Goal: Task Accomplishment & Management: Use online tool/utility

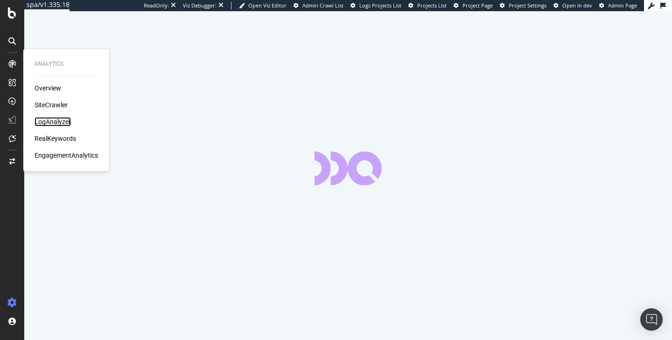
click at [49, 124] on div "LogAnalyzer" at bounding box center [53, 121] width 36 height 9
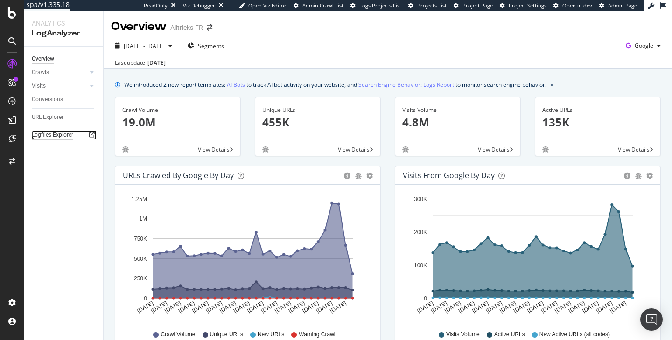
click at [57, 134] on div "Logfiles Explorer" at bounding box center [53, 135] width 42 height 10
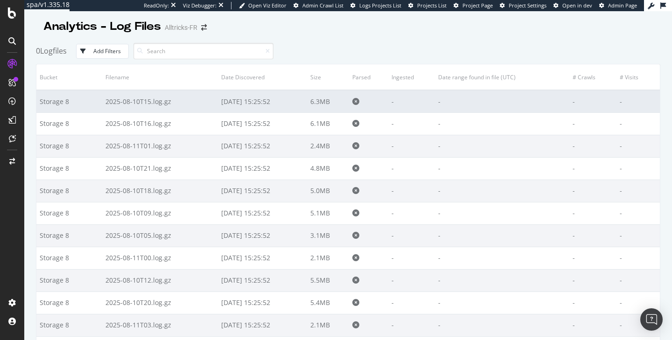
click at [158, 100] on td "2025-08-10T15.log.gz" at bounding box center [160, 101] width 116 height 22
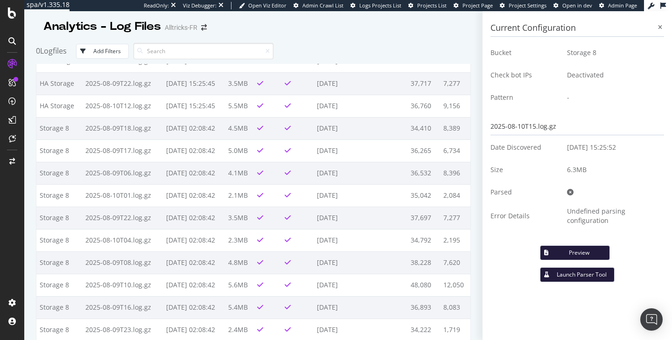
scroll to position [2659, 0]
click at [481, 7] on span "Project Page" at bounding box center [477, 5] width 30 height 7
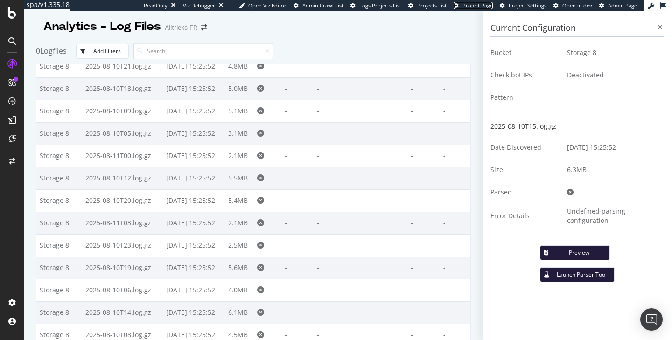
scroll to position [0, 0]
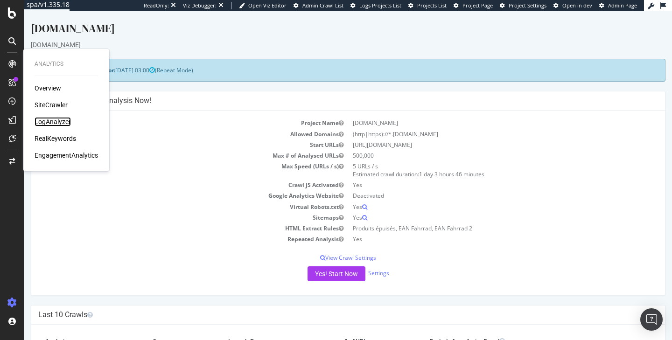
click at [42, 120] on div "LogAnalyzer" at bounding box center [53, 121] width 36 height 9
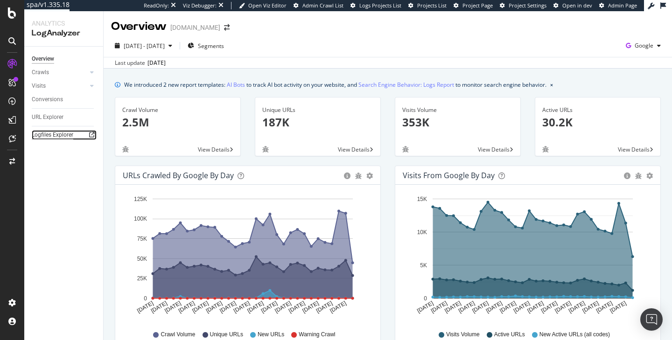
click at [56, 133] on div "Logfiles Explorer" at bounding box center [53, 135] width 42 height 10
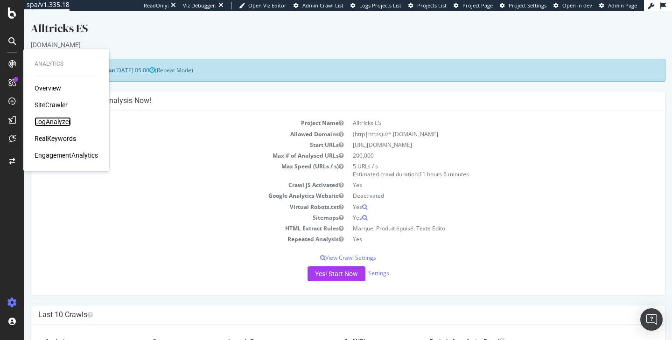
click at [51, 124] on div "LogAnalyzer" at bounding box center [53, 121] width 36 height 9
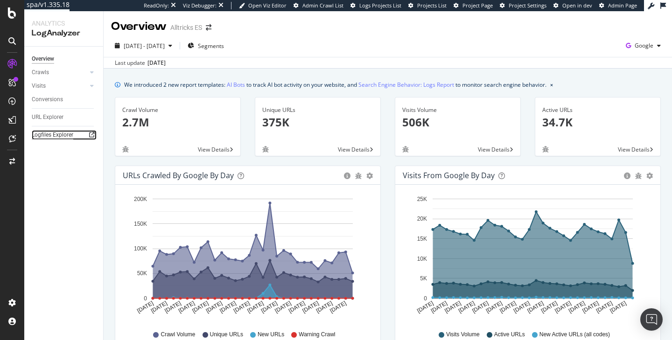
click at [67, 136] on div "Logfiles Explorer" at bounding box center [53, 135] width 42 height 10
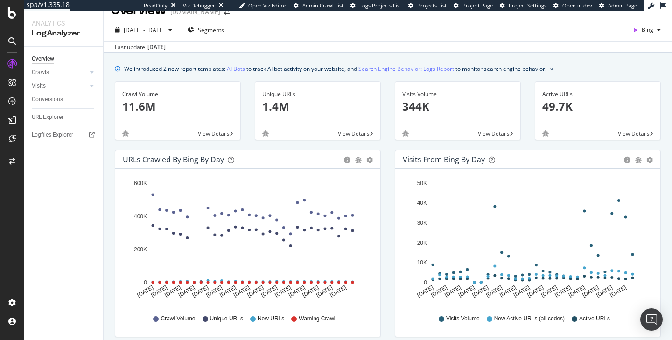
scroll to position [16, 0]
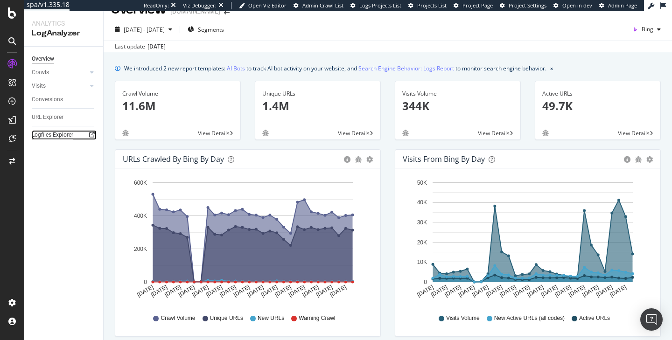
click at [62, 132] on div "Logfiles Explorer" at bounding box center [53, 135] width 42 height 10
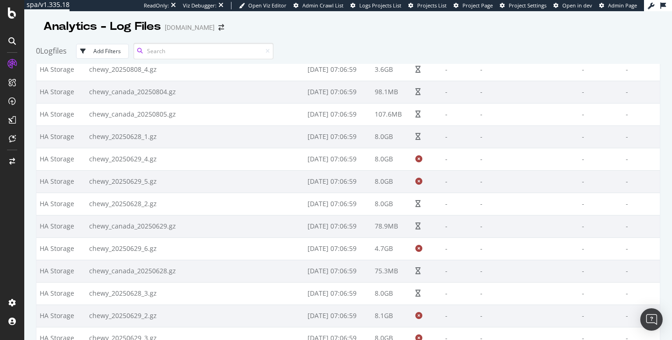
scroll to position [234, 0]
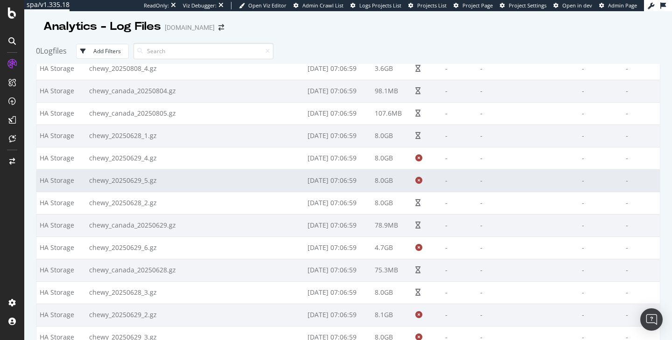
click at [189, 184] on td "chewy_20250629_5.gz" at bounding box center [195, 180] width 218 height 22
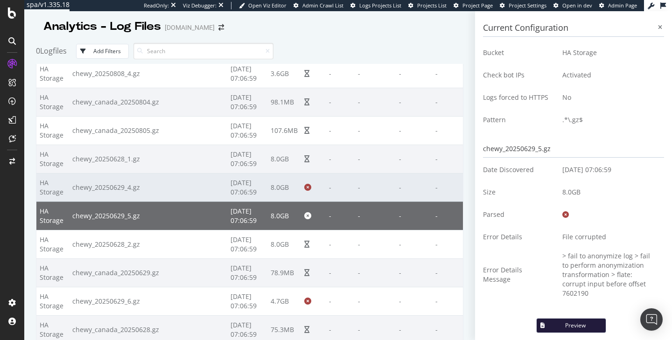
click at [176, 190] on td "chewy_20250629_4.gz" at bounding box center [148, 187] width 158 height 28
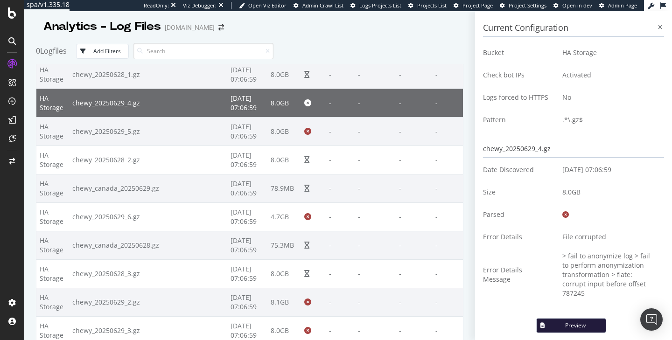
scroll to position [397, 0]
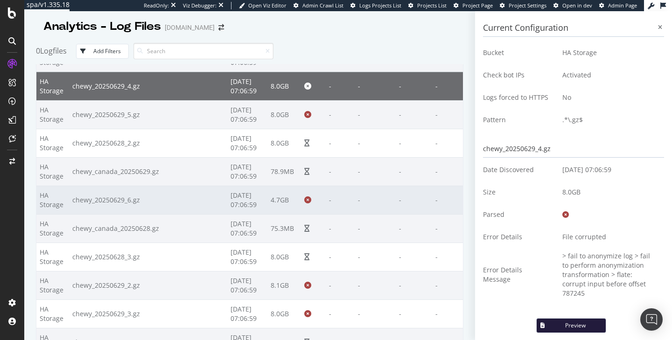
click at [176, 196] on td "chewy_20250629_6.gz" at bounding box center [148, 200] width 158 height 28
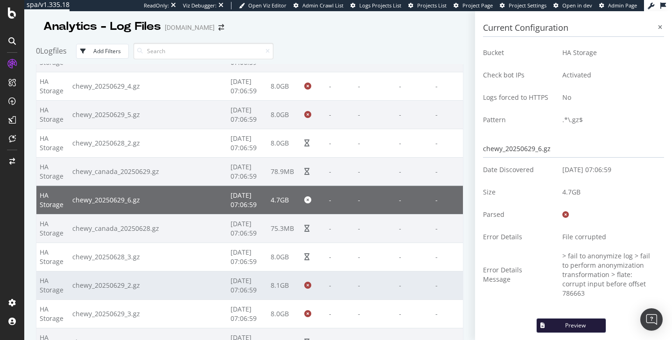
click at [166, 284] on td "chewy_20250629_2.gz" at bounding box center [148, 285] width 158 height 28
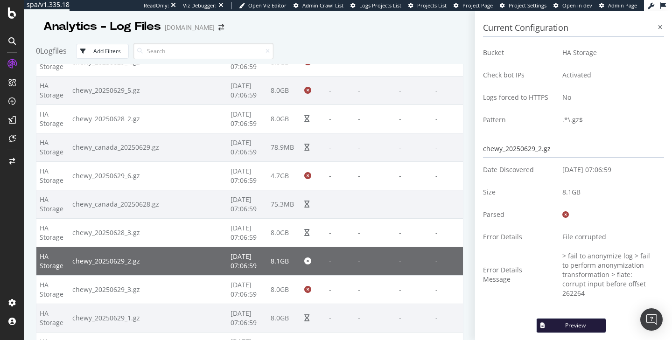
scroll to position [422, 0]
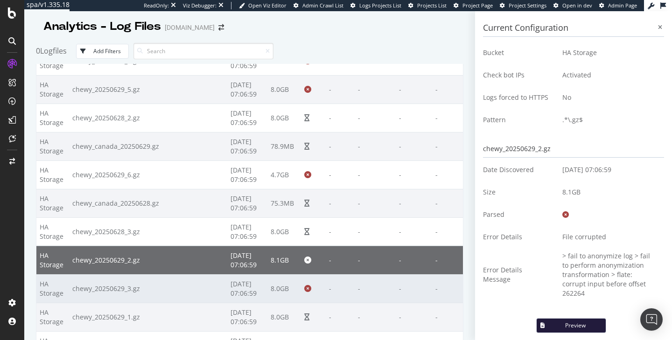
click at [164, 290] on td "chewy_20250629_3.gz" at bounding box center [148, 288] width 158 height 28
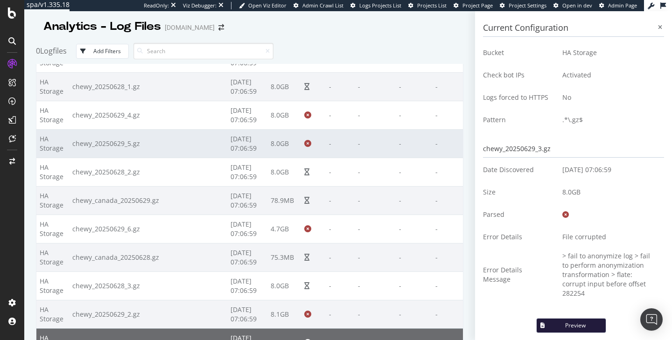
scroll to position [325, 0]
